Goal: Contribute content

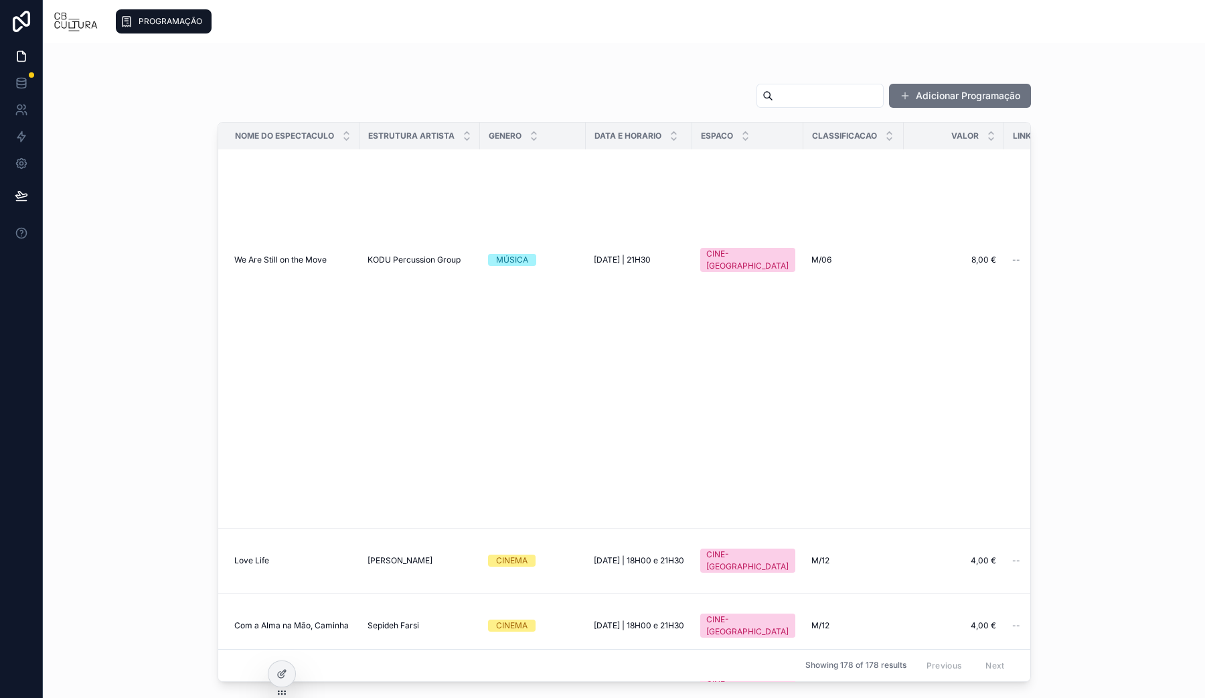
scroll to position [3097, 0]
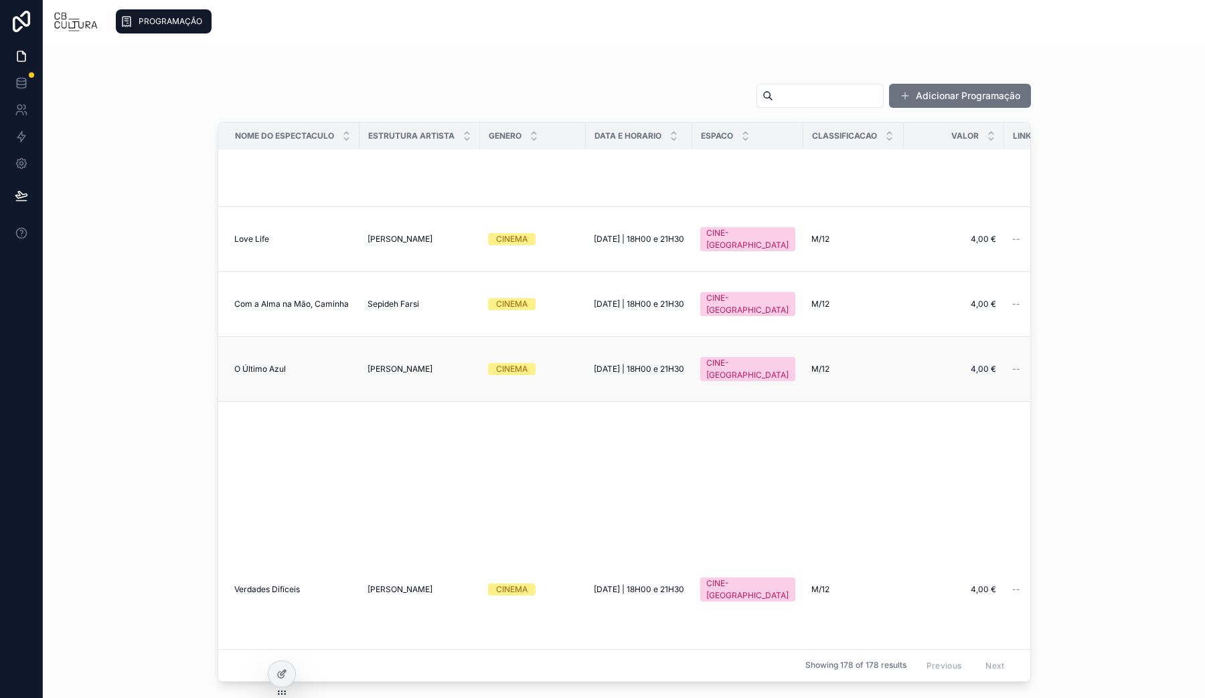
click at [402, 374] on span "[PERSON_NAME]" at bounding box center [400, 369] width 65 height 11
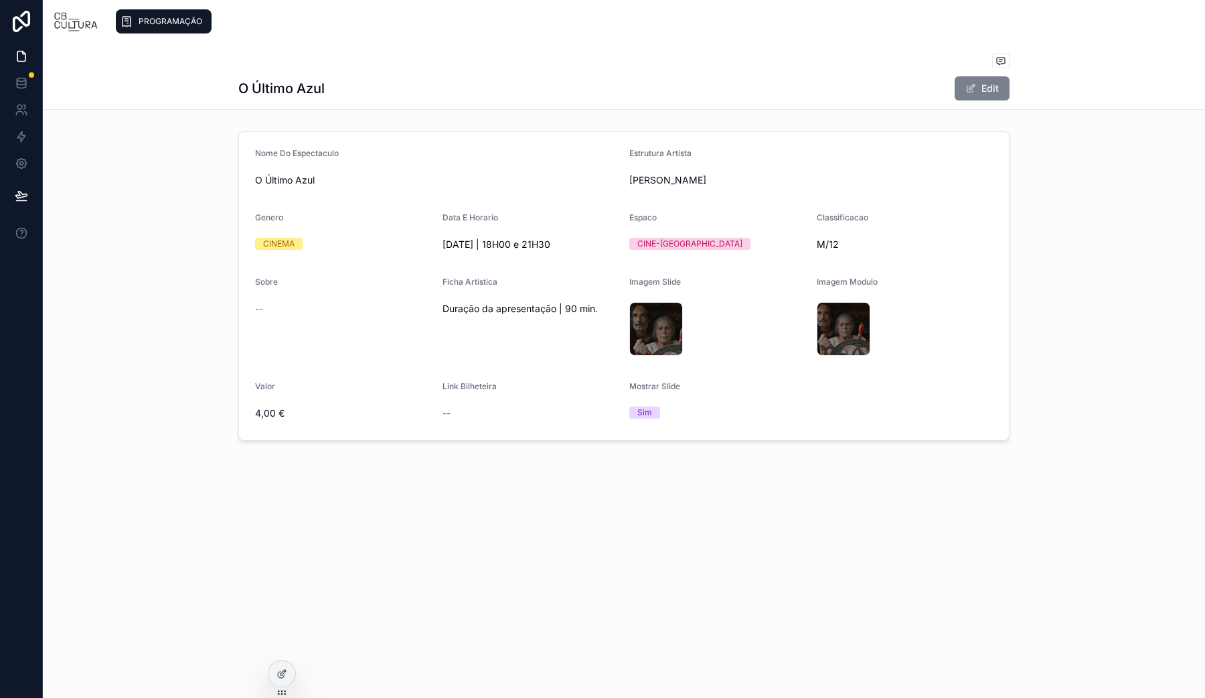
click at [968, 83] on span at bounding box center [970, 88] width 11 height 11
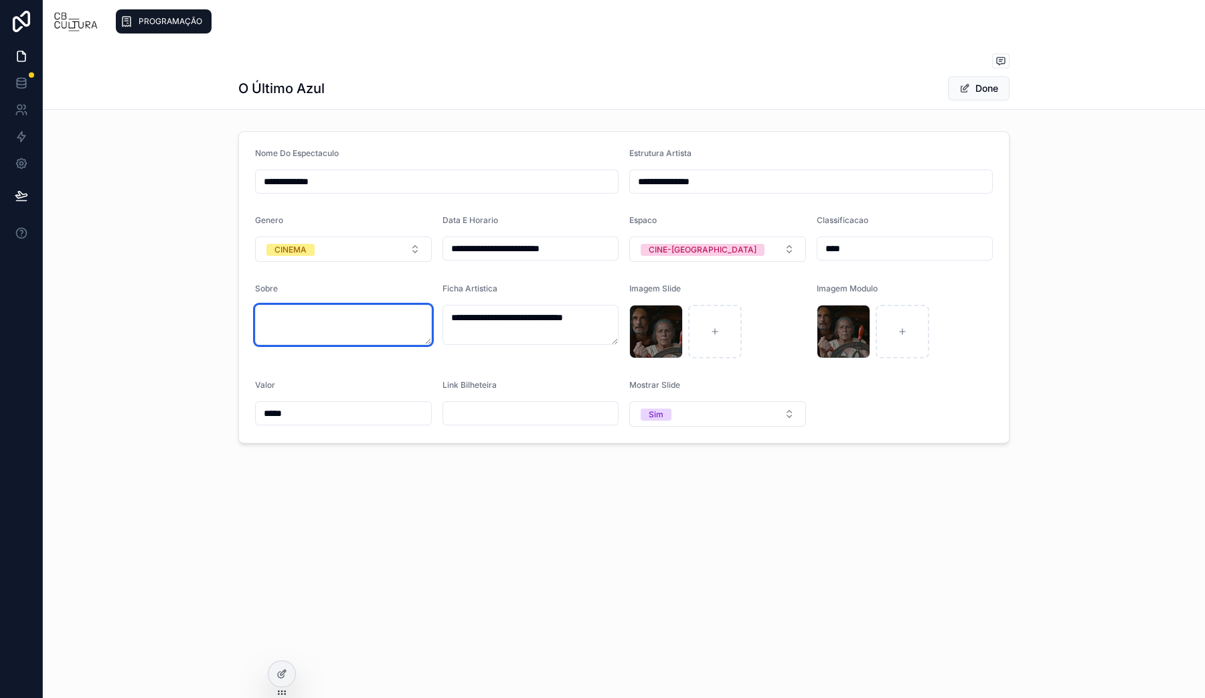
click at [291, 314] on textarea at bounding box center [343, 325] width 177 height 40
paste textarea "**********"
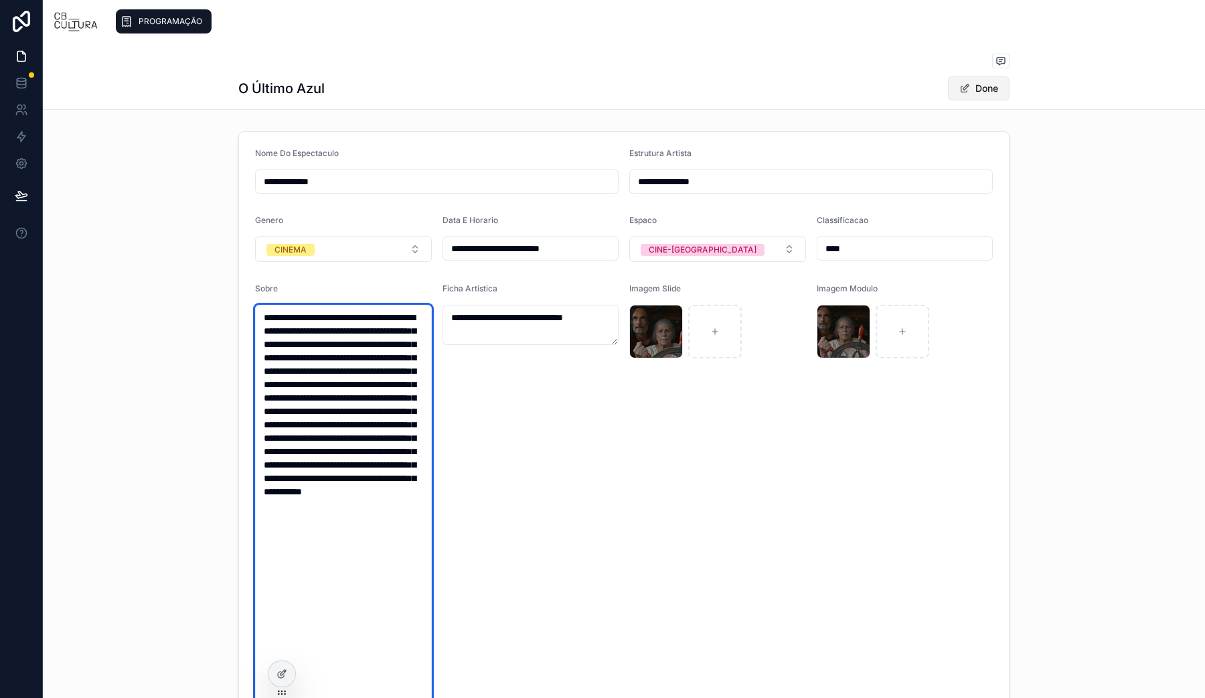
type textarea "**********"
click at [964, 76] on button "Done" at bounding box center [979, 88] width 62 height 24
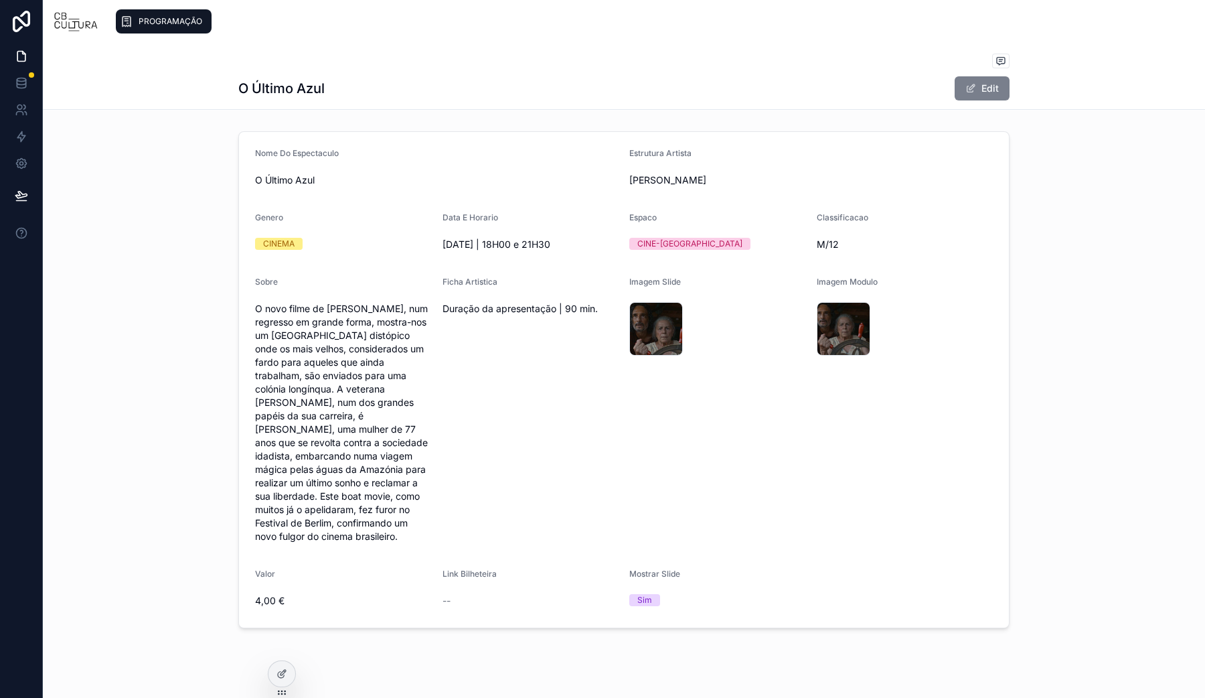
click at [965, 88] on span at bounding box center [970, 88] width 11 height 11
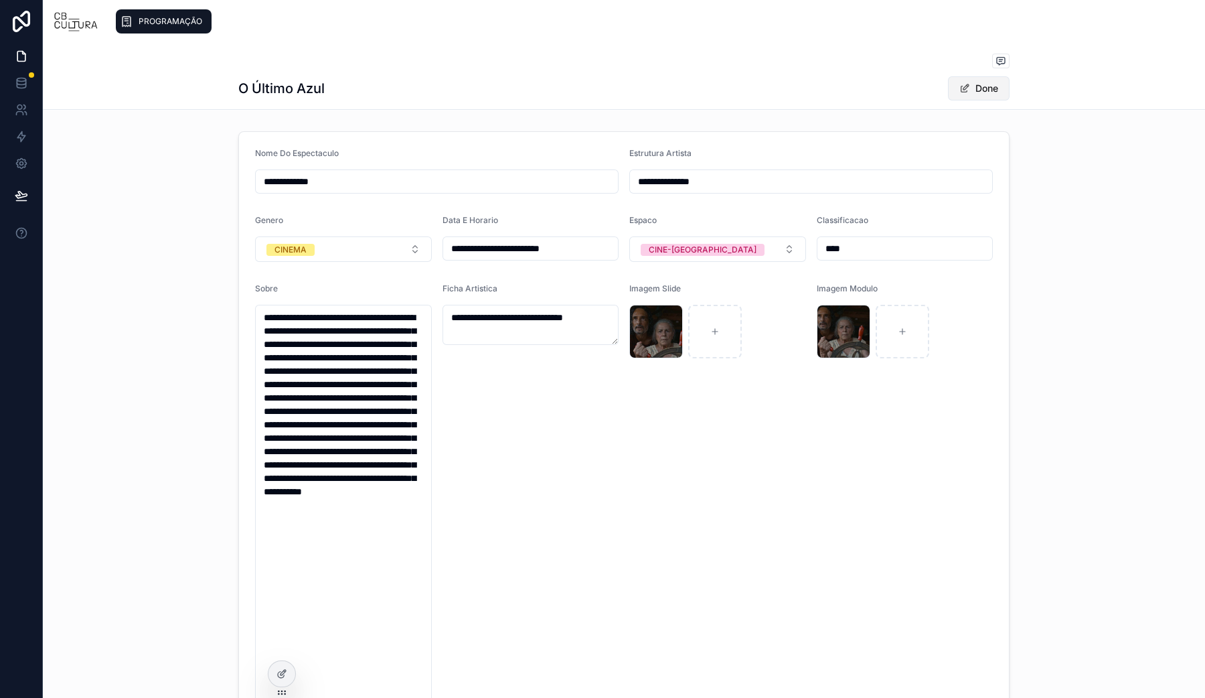
click at [959, 88] on span at bounding box center [964, 88] width 11 height 11
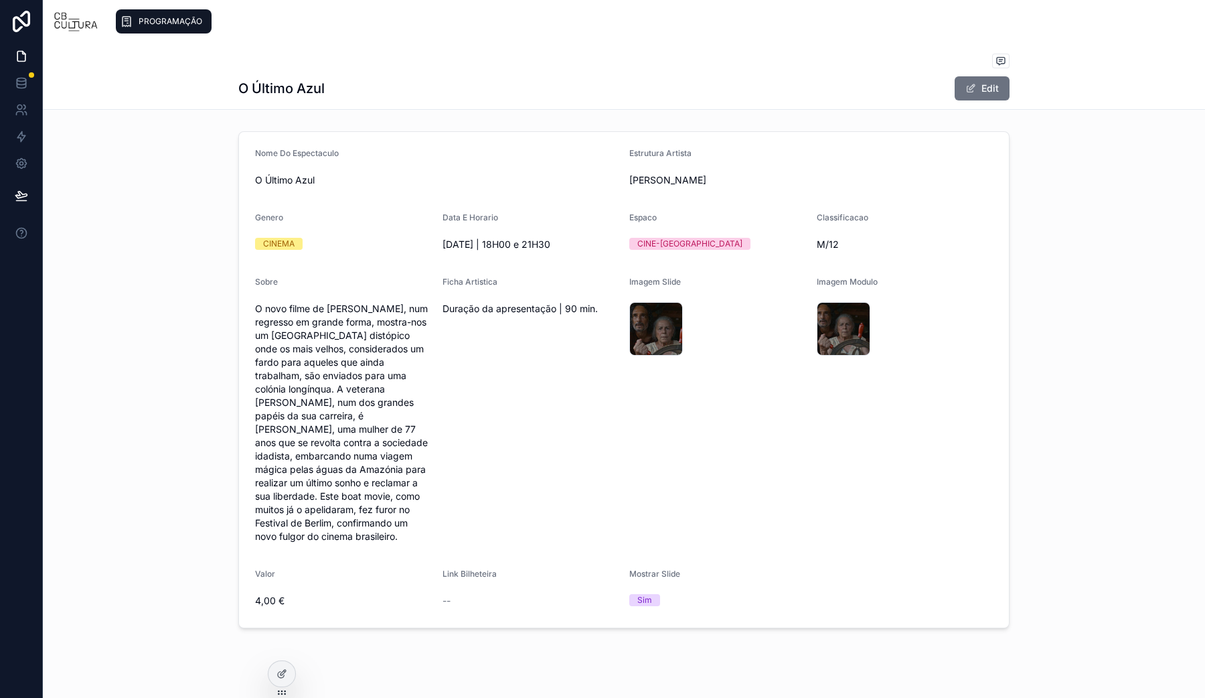
click at [164, 8] on div "PROGRAMAÇÃO" at bounding box center [651, 21] width 1085 height 29
click at [161, 17] on span "PROGRAMAÇÃO" at bounding box center [171, 21] width 64 height 11
